Goal: Information Seeking & Learning: Learn about a topic

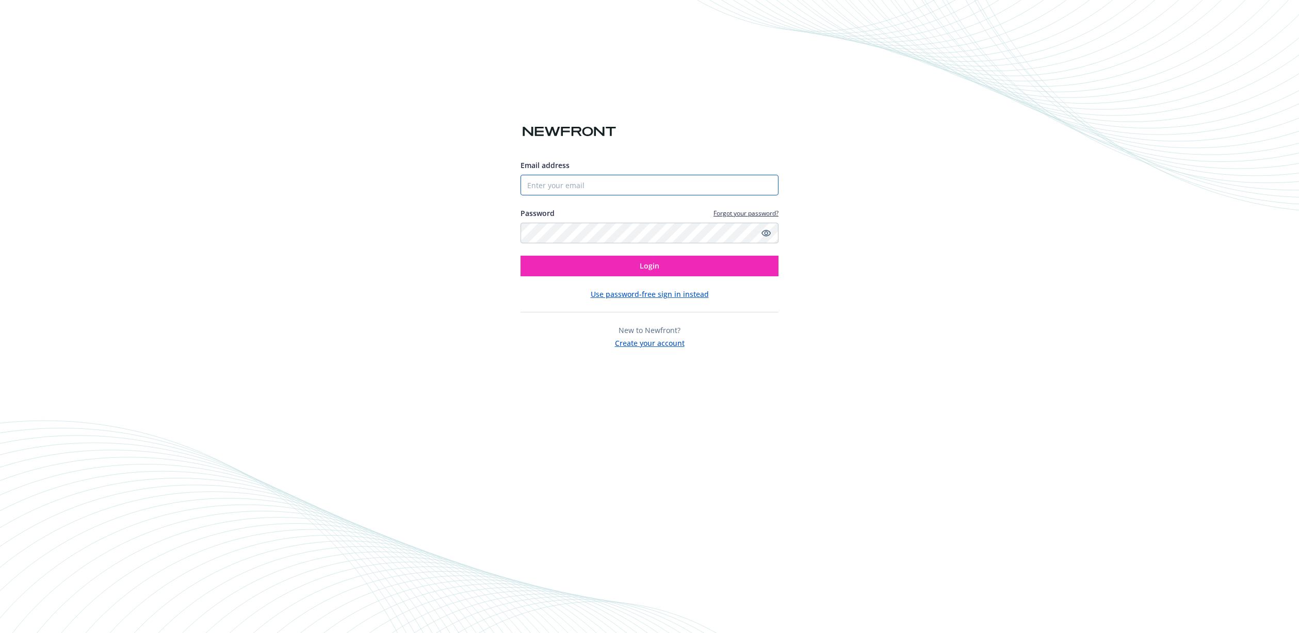
click at [621, 183] on input "Email address" at bounding box center [649, 185] width 258 height 21
click at [0, 633] on com-1password-button at bounding box center [0, 633] width 0 height 0
click at [671, 180] on input "Email address" at bounding box center [649, 185] width 258 height 21
type input "[EMAIL_ADDRESS][DOMAIN_NAME]"
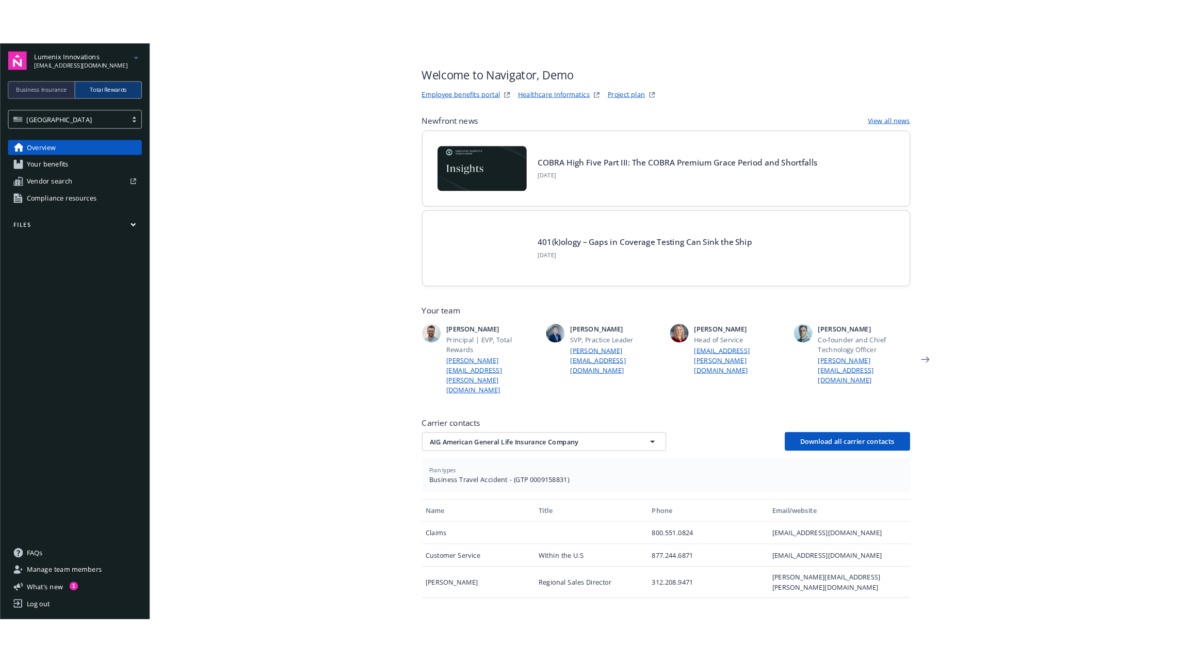
scroll to position [12, 0]
